Goal: Navigation & Orientation: Find specific page/section

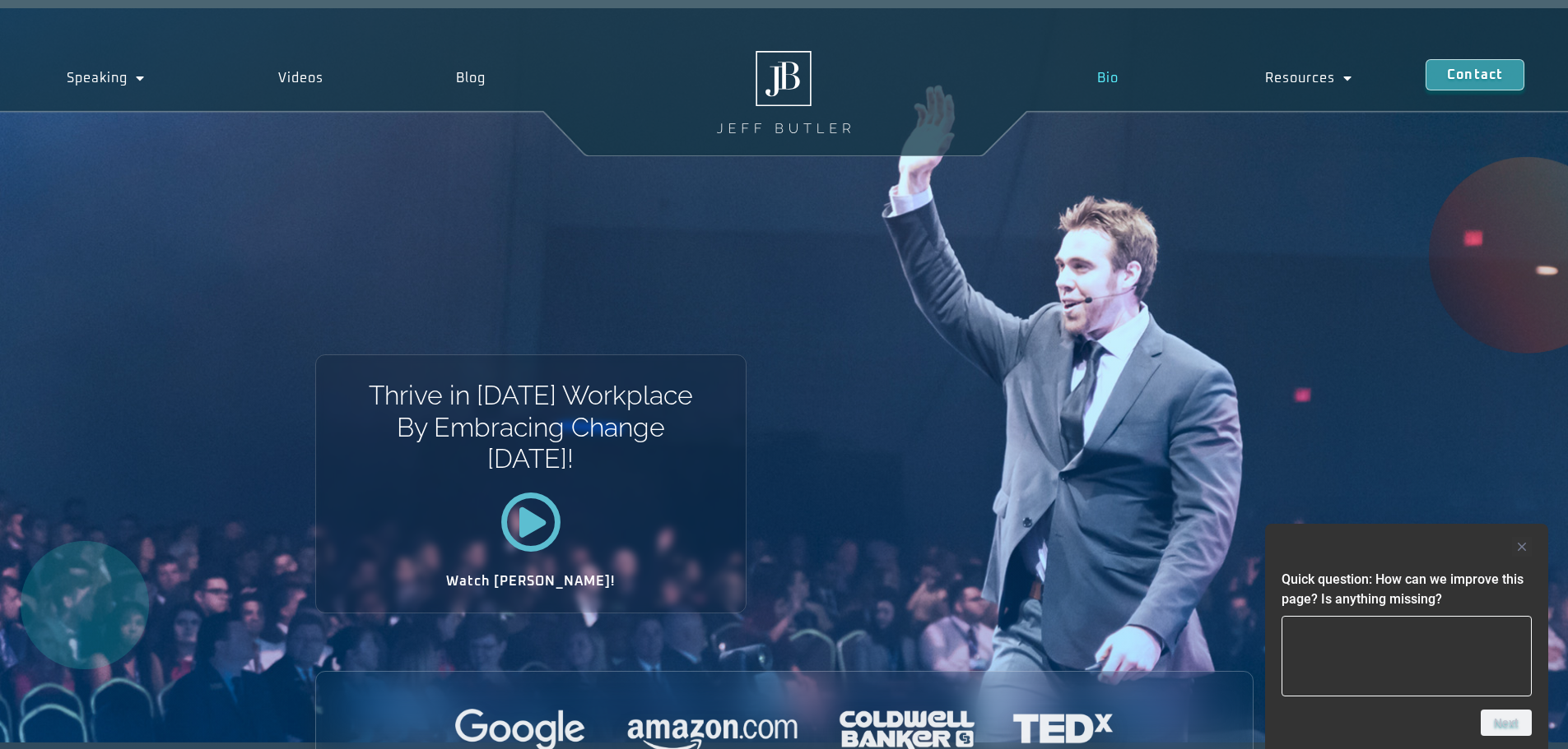
click at [1088, 85] on link "Bio" at bounding box center [1107, 77] width 168 height 38
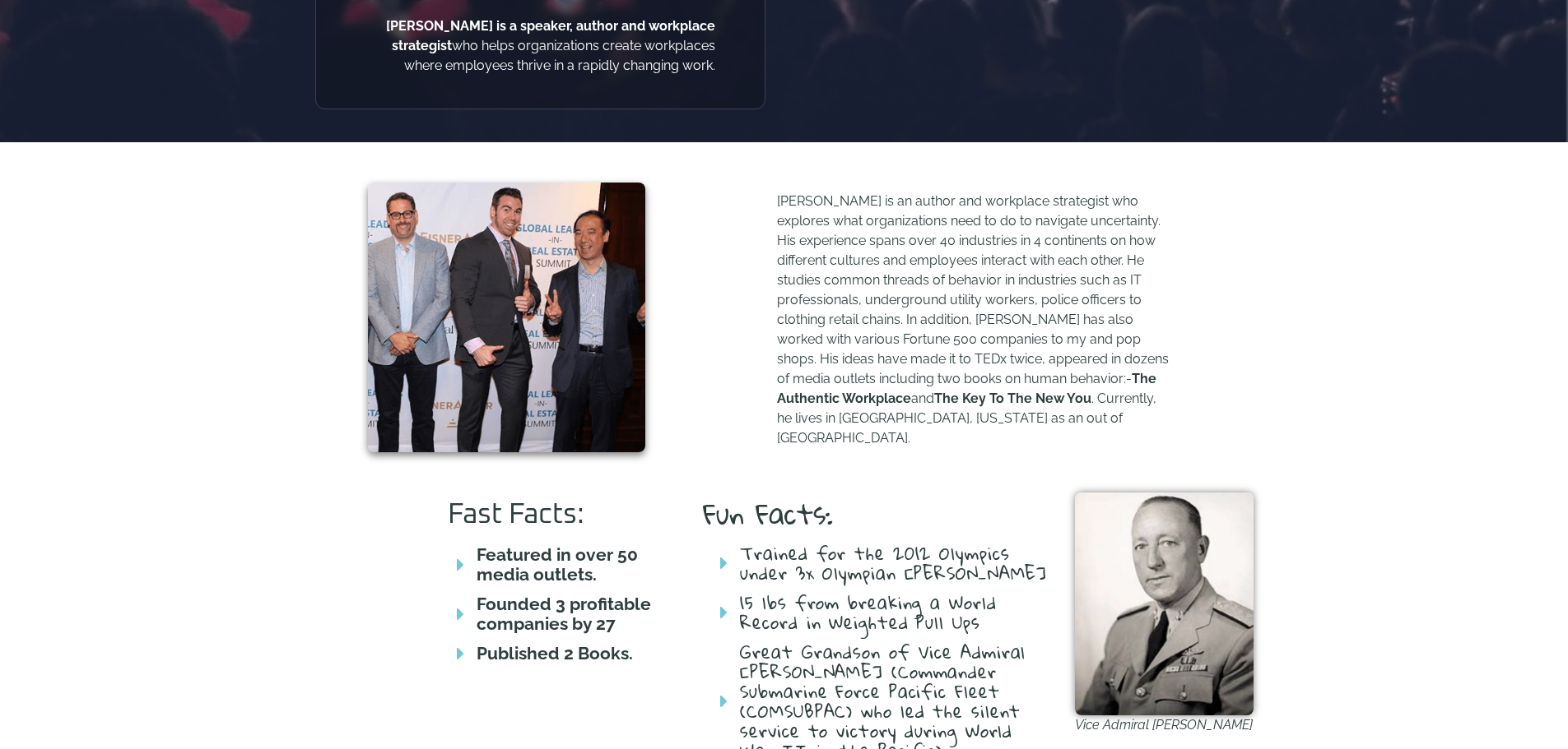
scroll to position [554, 0]
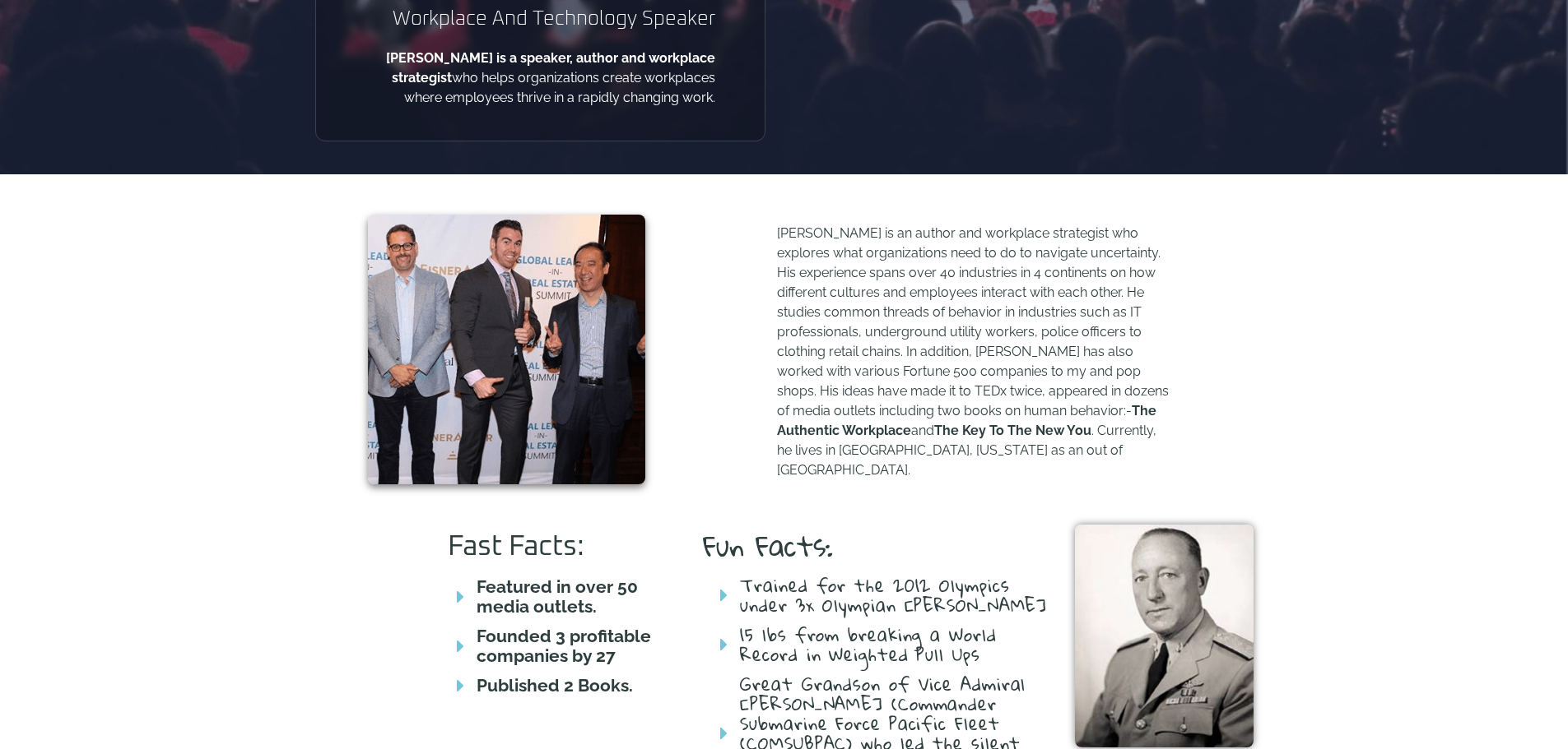
click at [469, 587] on span at bounding box center [456, 597] width 33 height 19
click at [505, 627] on b "Founded 3 profitable companies by 27" at bounding box center [563, 646] width 174 height 40
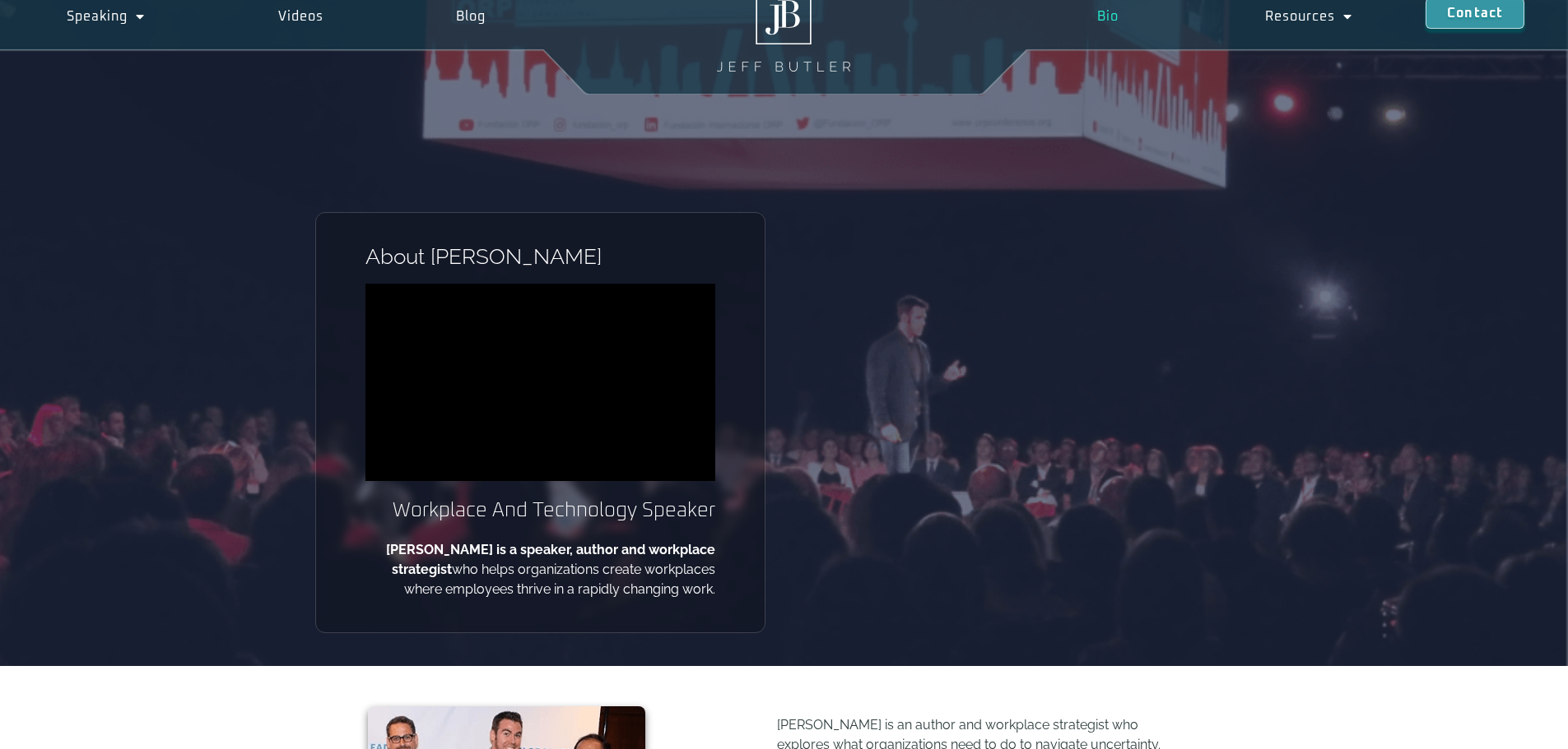
scroll to position [0, 0]
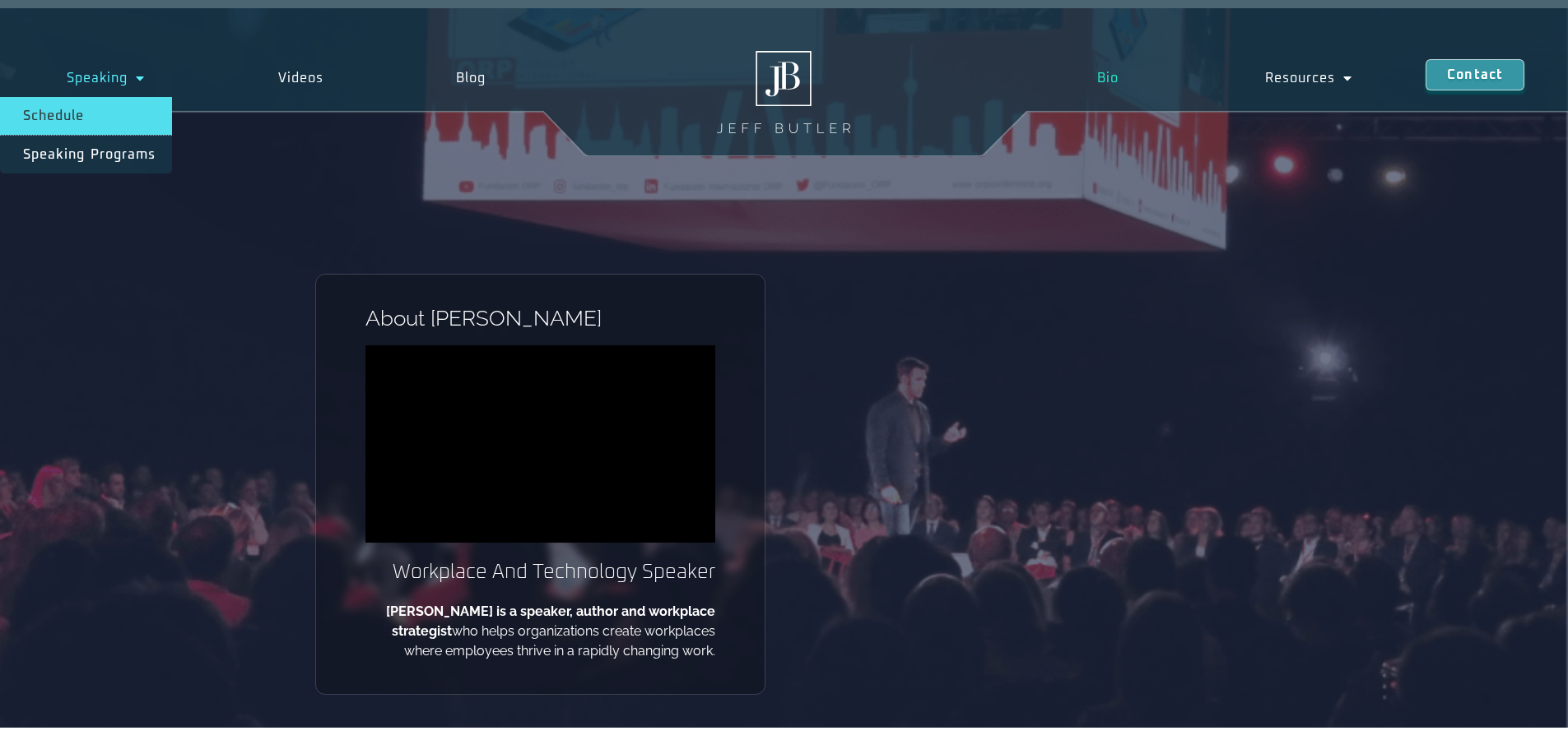
click at [104, 115] on link "Schedule" at bounding box center [86, 115] width 172 height 38
